Goal: Information Seeking & Learning: Learn about a topic

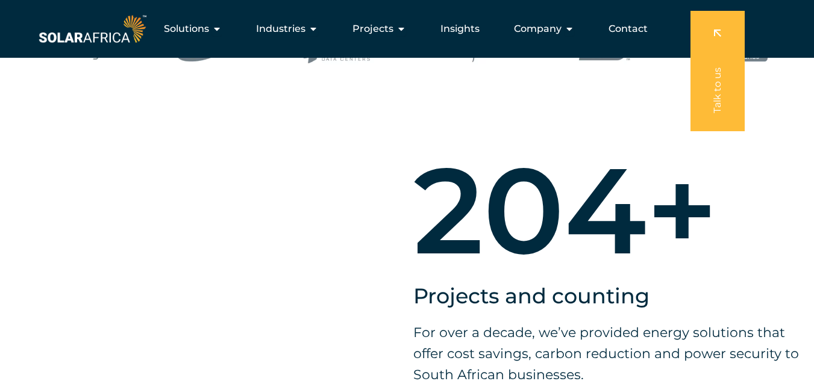
scroll to position [542, 0]
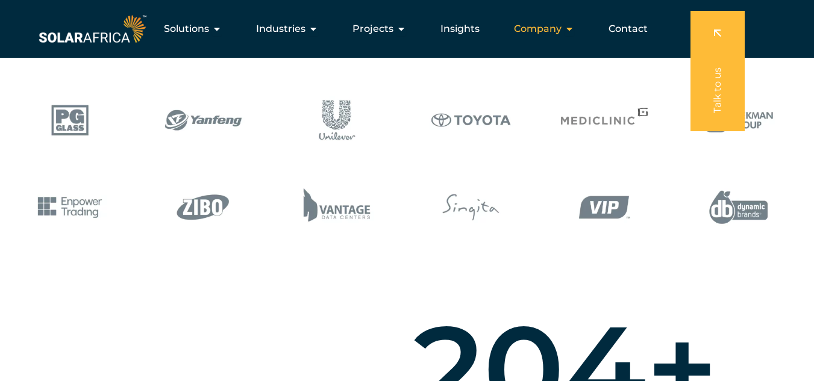
click at [563, 30] on div "Company Close Company Open Company" at bounding box center [544, 29] width 80 height 24
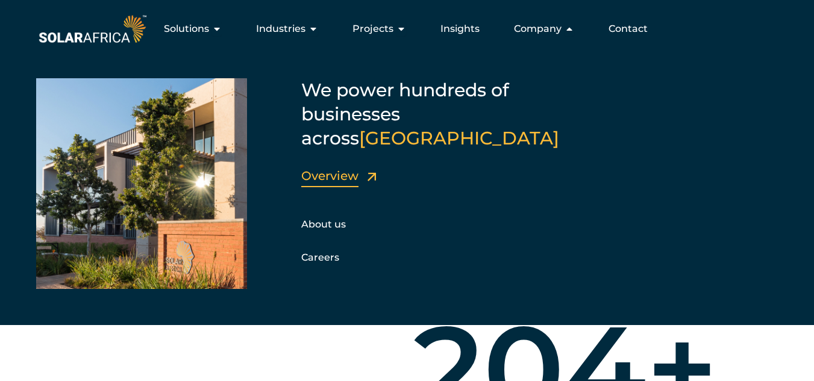
click at [352, 169] on link "Overview" at bounding box center [329, 176] width 57 height 14
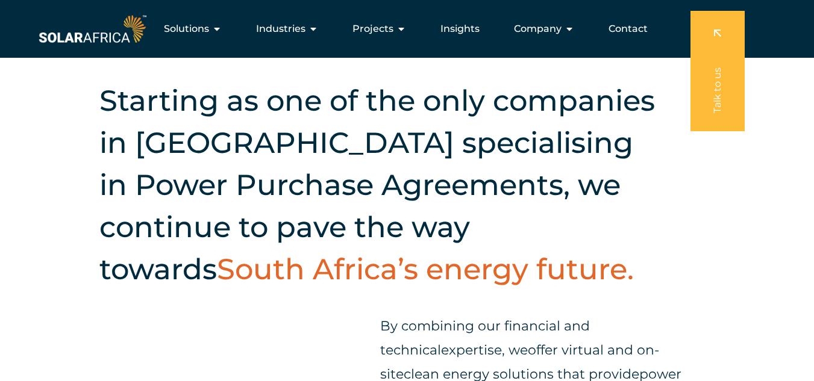
scroll to position [241, 0]
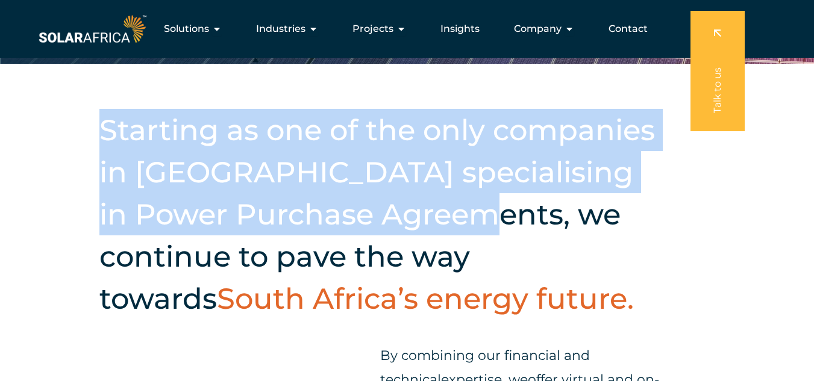
drag, startPoint x: 102, startPoint y: 131, endPoint x: 434, endPoint y: 230, distance: 346.9
click at [434, 230] on h2 "Starting as one of the only companies in [GEOGRAPHIC_DATA] specialising in Powe…" at bounding box center [383, 214] width 568 height 211
copy h2 "Starting as one of the only companies in [GEOGRAPHIC_DATA] specialising in Powe…"
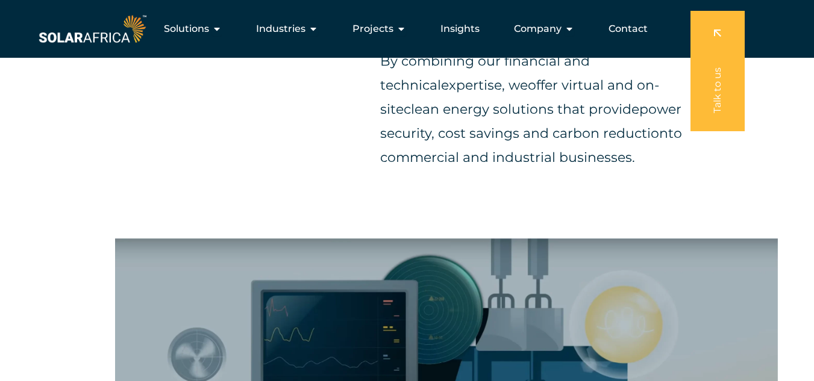
scroll to position [361, 0]
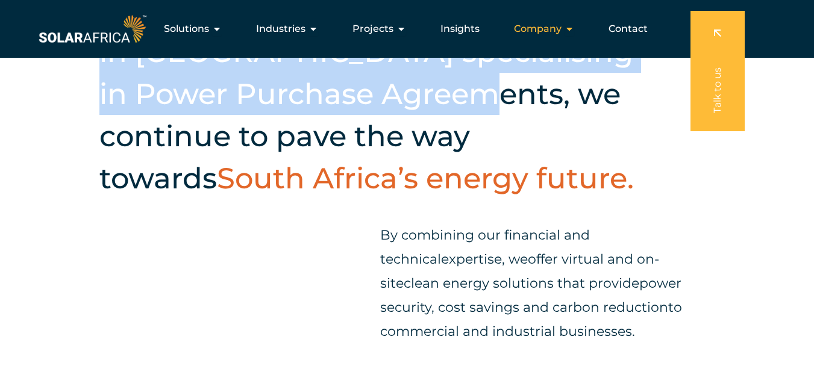
click at [557, 30] on span "Company" at bounding box center [538, 29] width 48 height 14
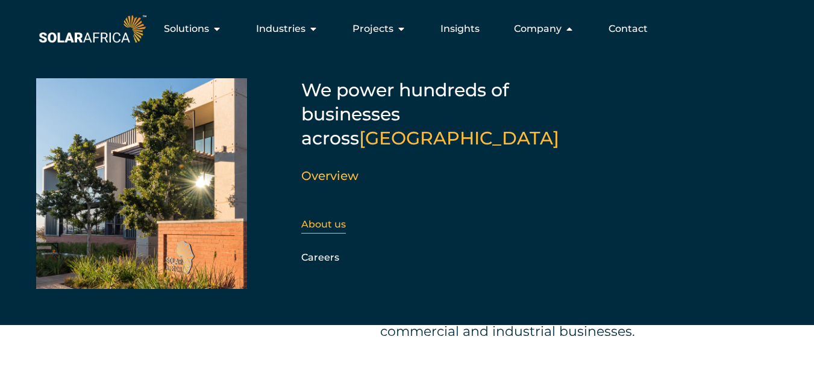
click at [328, 219] on link "About us" at bounding box center [323, 224] width 45 height 11
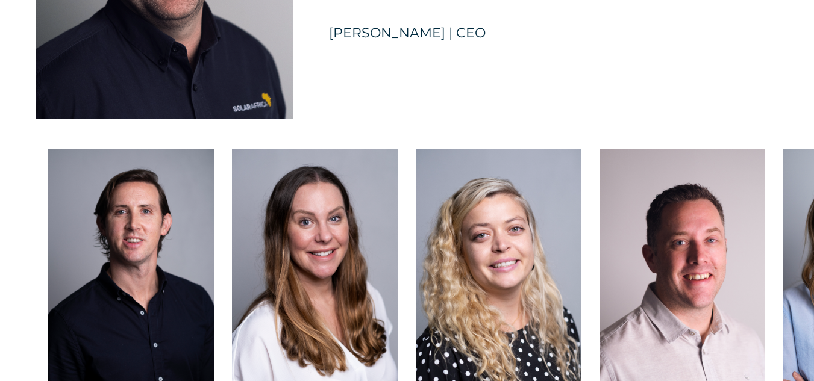
scroll to position [3073, 0]
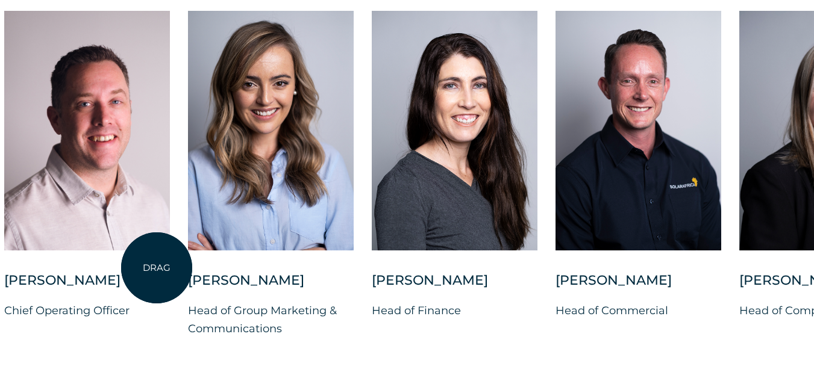
drag, startPoint x: 752, startPoint y: 266, endPoint x: 155, endPoint y: 269, distance: 596.4
click at [155, 251] on div at bounding box center [87, 131] width 166 height 240
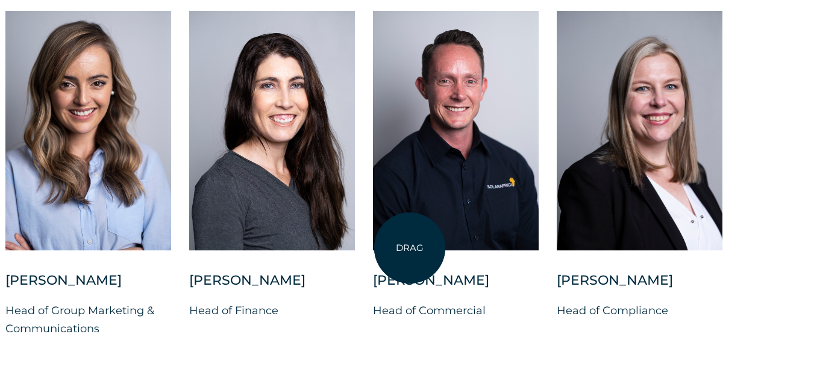
drag, startPoint x: 624, startPoint y: 248, endPoint x: 410, endPoint y: 248, distance: 213.9
click at [410, 248] on div "Charl Alheit Chief Investment Officer Candice Seggie Chief People Officer Suné …" at bounding box center [5, 184] width 1566 height 346
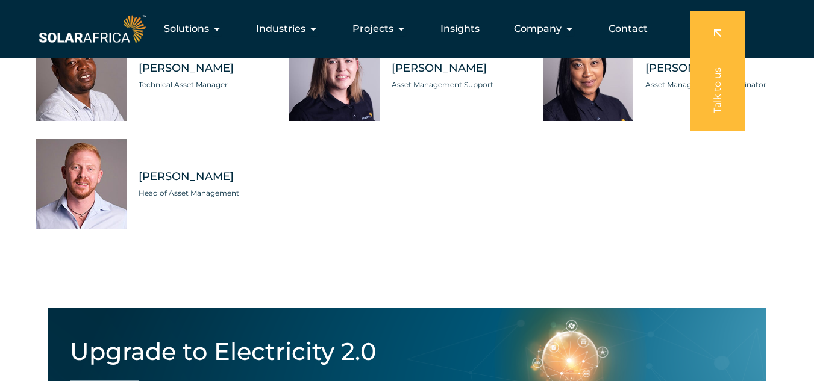
scroll to position [3494, 0]
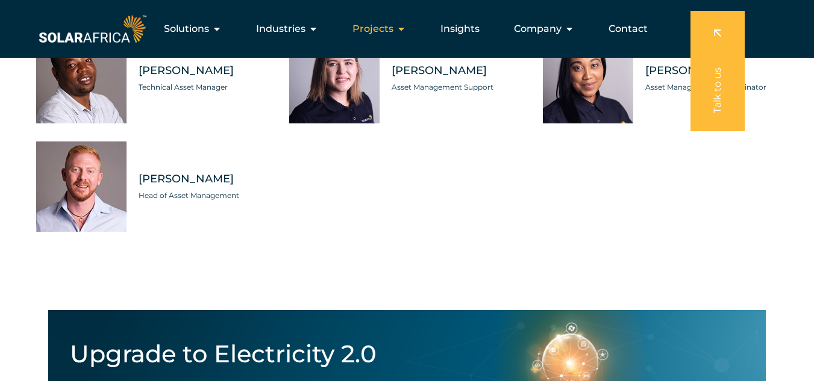
click at [384, 29] on span "Projects" at bounding box center [372, 29] width 41 height 14
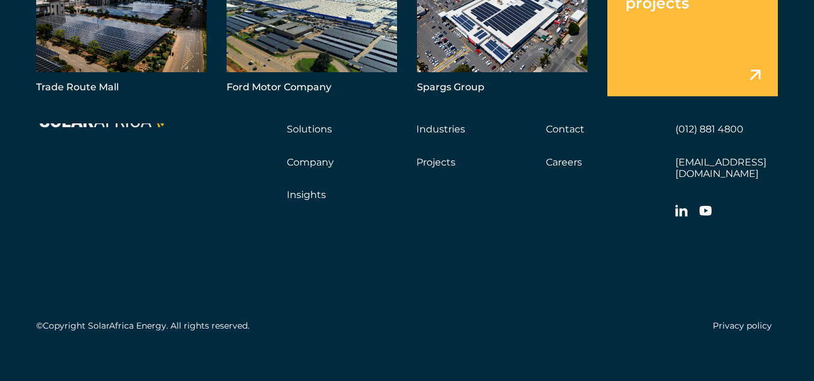
scroll to position [4398, 0]
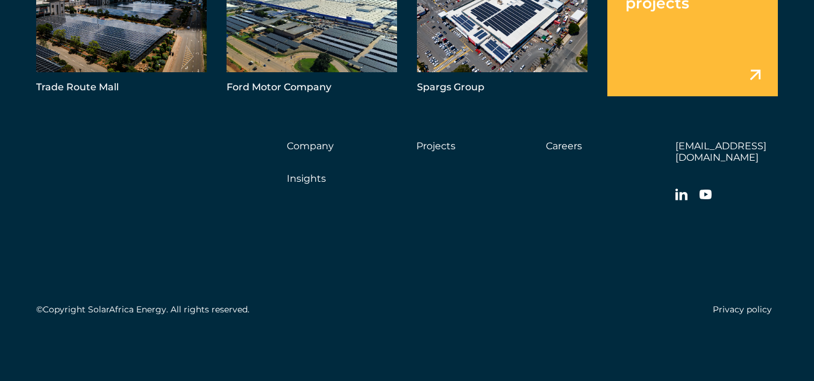
click at [298, 119] on link "Solutions" at bounding box center [309, 112] width 45 height 11
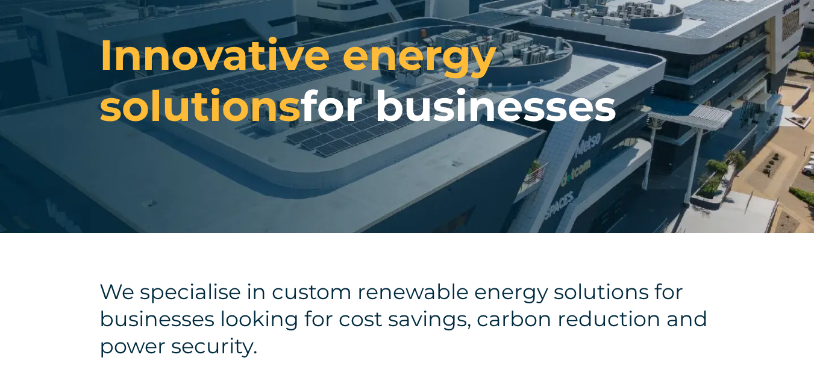
scroll to position [241, 0]
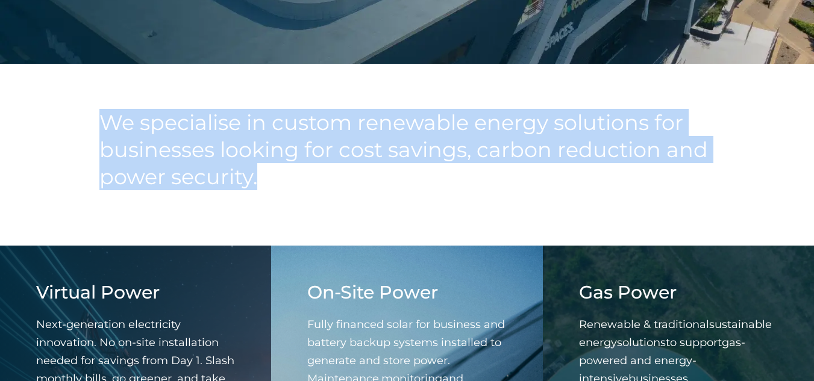
drag, startPoint x: 104, startPoint y: 116, endPoint x: 261, endPoint y: 178, distance: 169.4
click at [261, 178] on h4 "We specialise in custom renewable energy solutions for businesses looking for c…" at bounding box center [406, 149] width 615 height 81
copy h4 "We specialise in custom renewable energy solutions for businesses looking for c…"
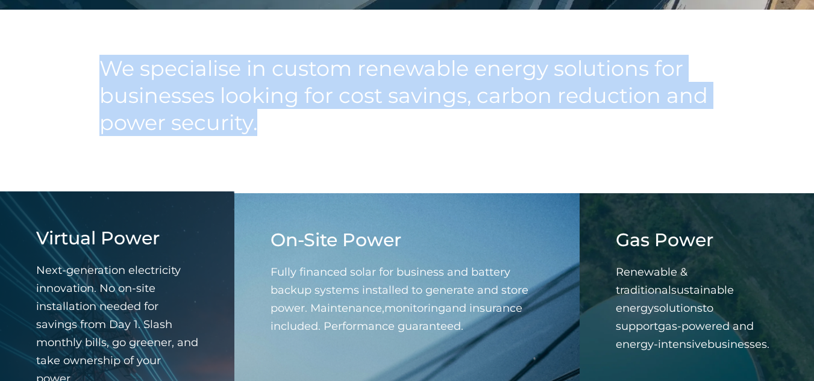
scroll to position [361, 0]
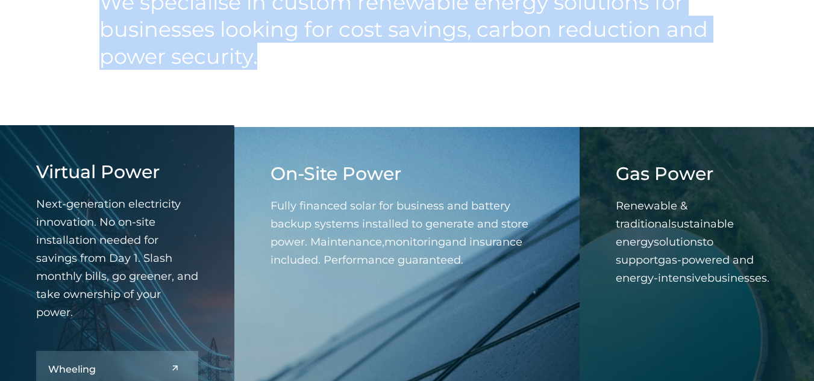
drag, startPoint x: 274, startPoint y: 203, endPoint x: 287, endPoint y: 207, distance: 13.7
click at [471, 255] on p "Fully financed solar for business and battery backup systems installed to gener…" at bounding box center [407, 233] width 273 height 72
drag, startPoint x: 272, startPoint y: 202, endPoint x: 469, endPoint y: 260, distance: 206.1
click at [469, 260] on p "Fully financed solar for business and battery backup systems installed to gener…" at bounding box center [407, 233] width 273 height 72
copy span "Fully financed solar for business and battery backup systems installed to gener…"
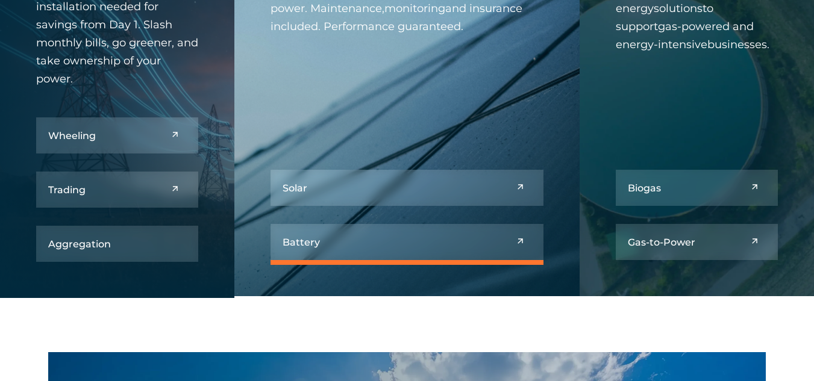
scroll to position [602, 0]
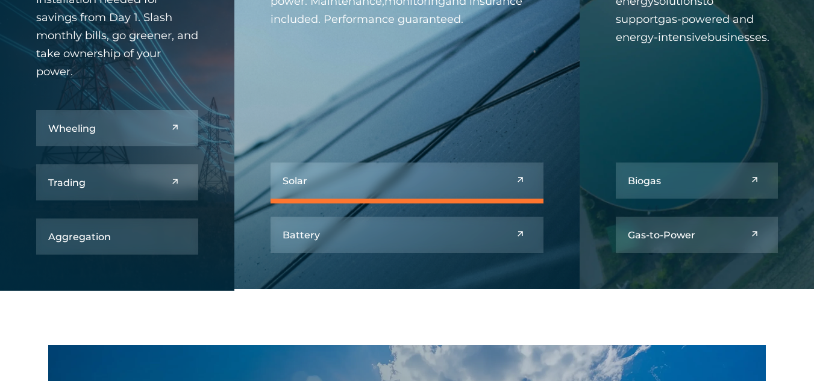
click at [381, 186] on link at bounding box center [407, 181] width 273 height 36
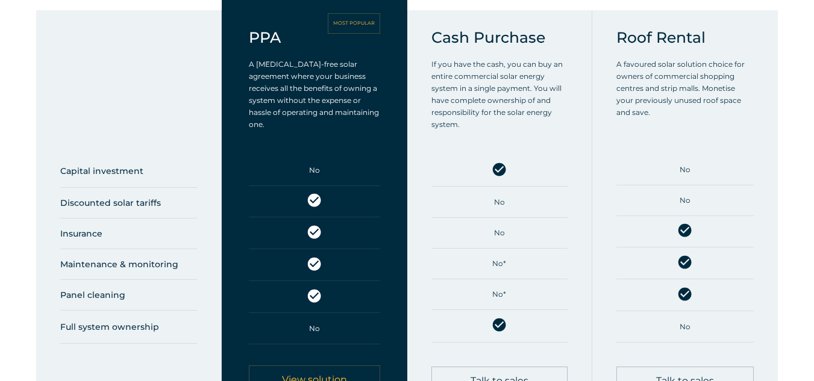
scroll to position [663, 0]
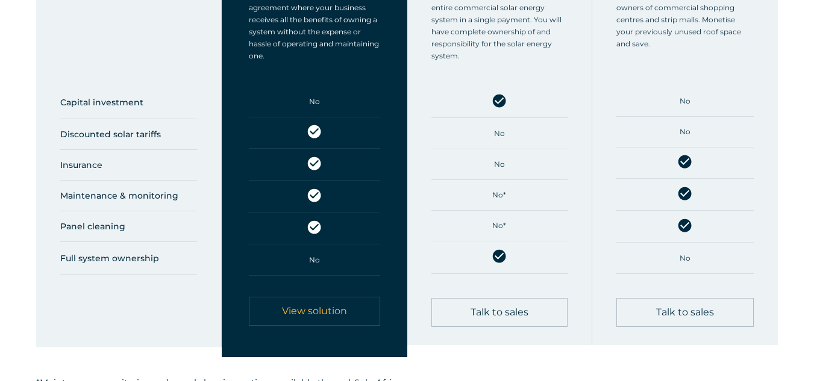
click at [349, 308] on span "View solution" at bounding box center [314, 312] width 94 height 10
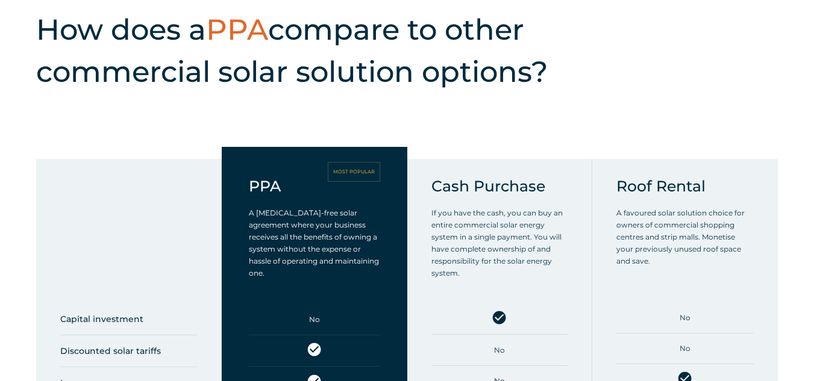
scroll to position [964, 0]
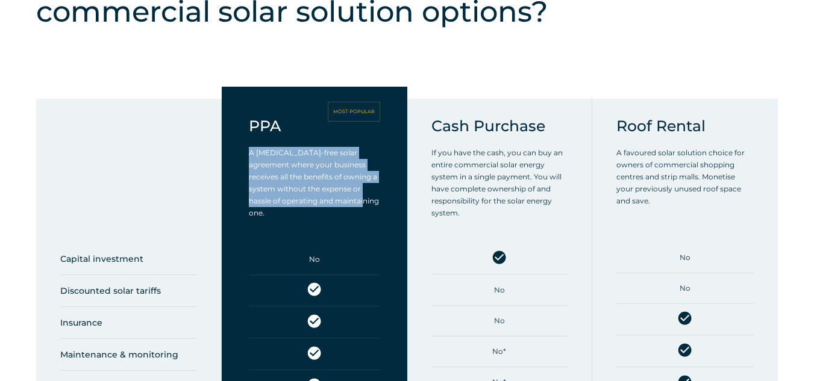
drag, startPoint x: 242, startPoint y: 157, endPoint x: 341, endPoint y: 197, distance: 107.3
click at [364, 204] on div "PPA MOST POPULAR A [MEDICAL_DATA]-free solar agreement where your business rece…" at bounding box center [315, 300] width 186 height 427
copy span "A [MEDICAL_DATA]-free solar agreement where your business receives all the bene…"
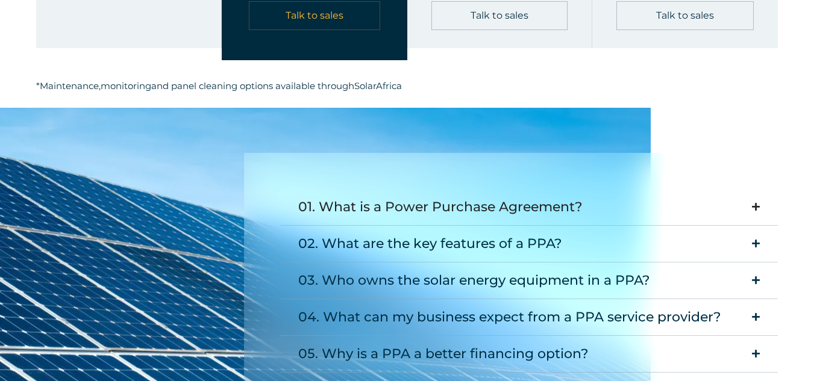
scroll to position [1446, 0]
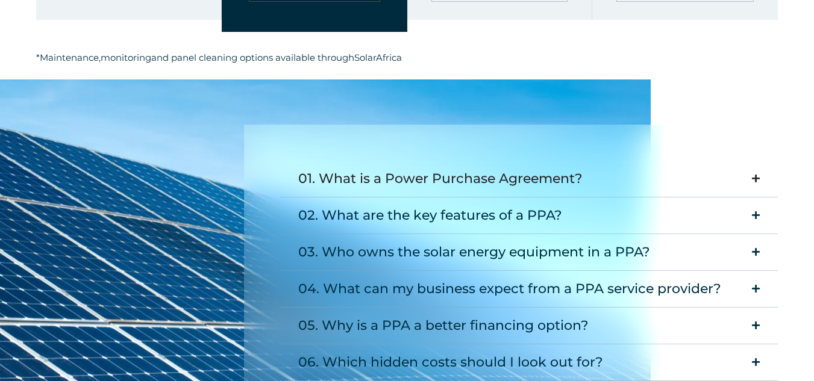
click at [684, 183] on summary "01. What is a Power Purchase Agreement?" at bounding box center [529, 179] width 498 height 37
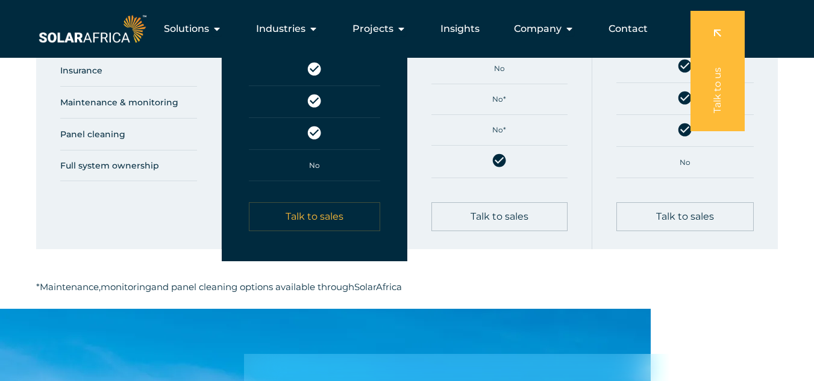
scroll to position [1205, 0]
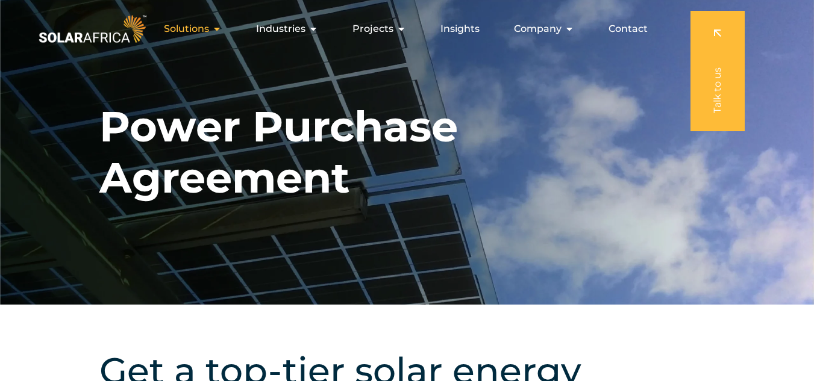
click at [192, 31] on span "Solutions" at bounding box center [186, 29] width 45 height 14
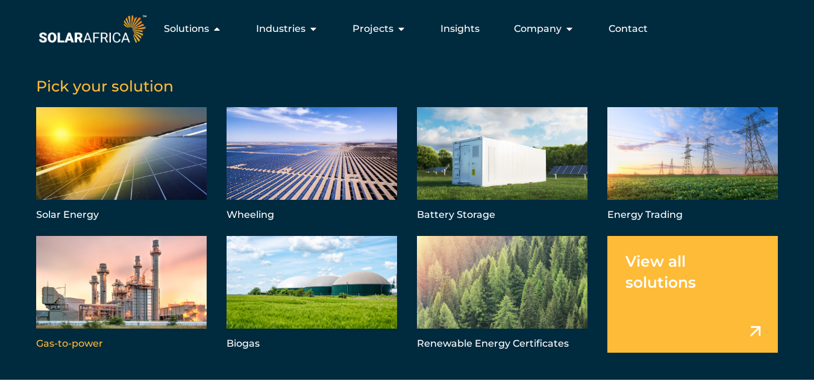
scroll to position [241, 0]
click at [199, 28] on span "Solutions" at bounding box center [186, 29] width 45 height 14
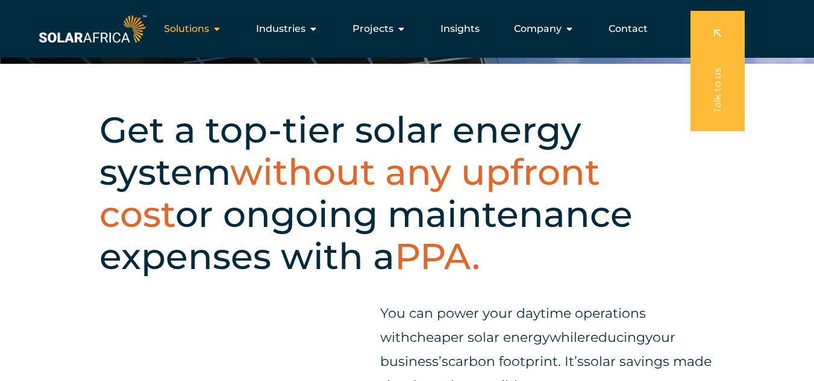
click at [199, 27] on span "Solutions" at bounding box center [186, 29] width 45 height 14
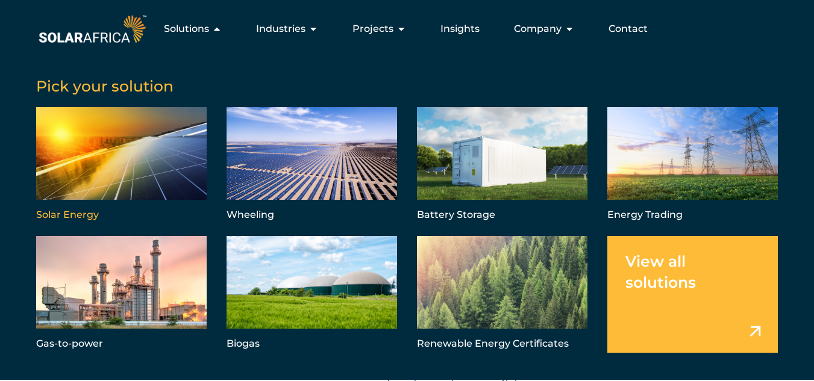
click at [142, 161] on link "Menu" at bounding box center [121, 165] width 170 height 117
